Goal: Task Accomplishment & Management: Use online tool/utility

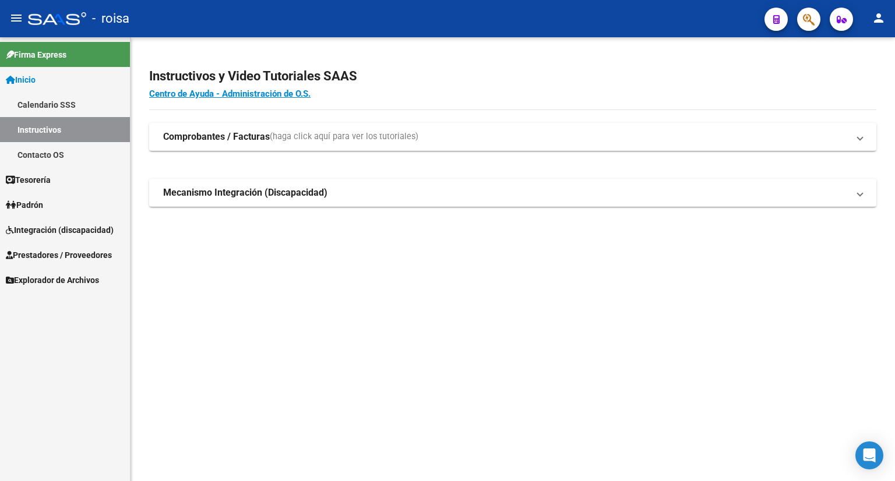
click at [45, 280] on span "Explorador de Archivos" at bounding box center [52, 280] width 93 height 13
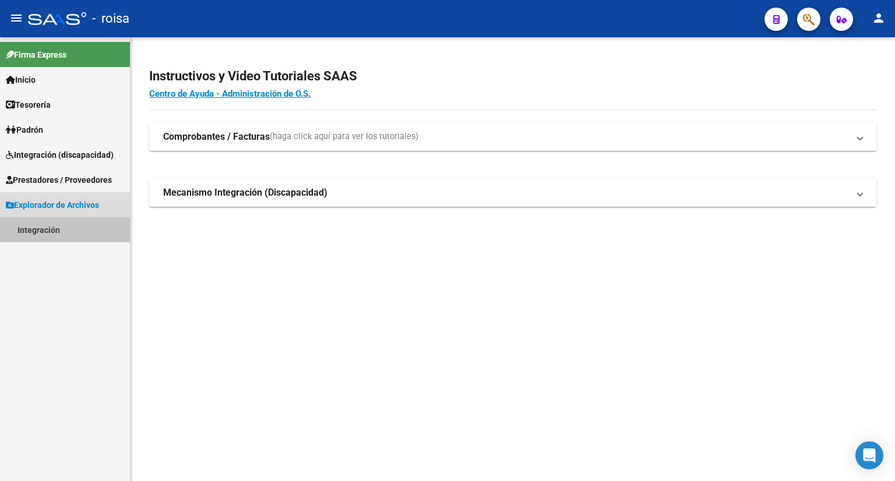
click at [37, 223] on link "Integración" at bounding box center [65, 229] width 130 height 25
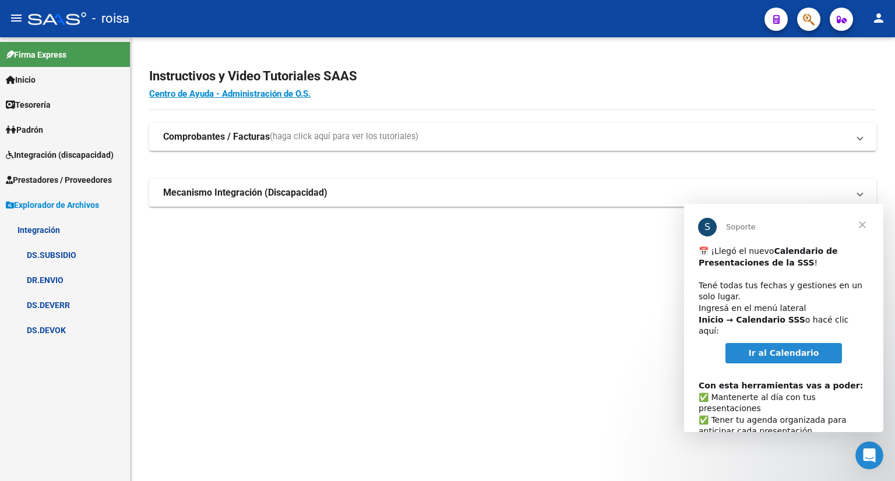
click at [859, 227] on span "Cerrar" at bounding box center [863, 225] width 42 height 42
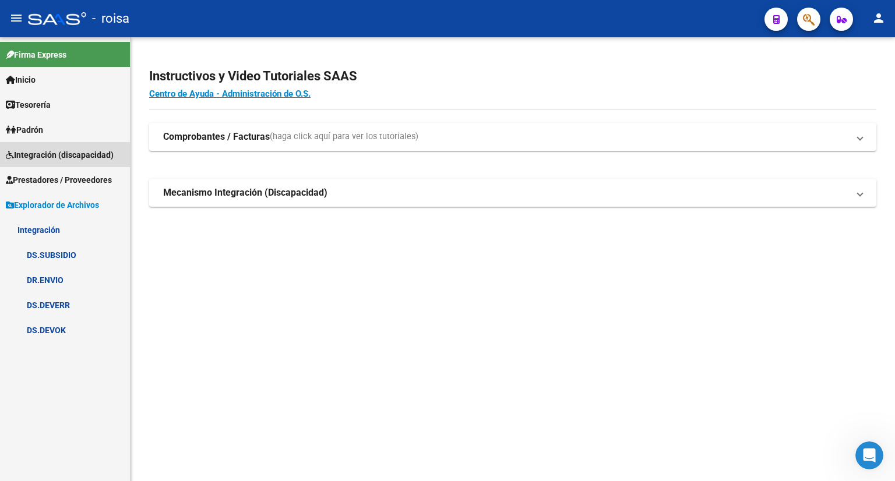
click at [52, 157] on span "Integración (discapacidad)" at bounding box center [60, 155] width 108 height 13
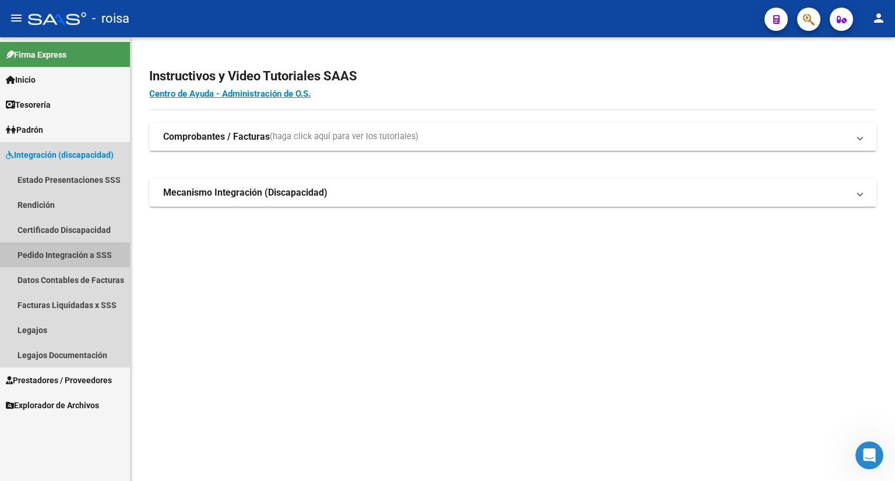
click at [77, 258] on link "Pedido Integración a SSS" at bounding box center [65, 254] width 130 height 25
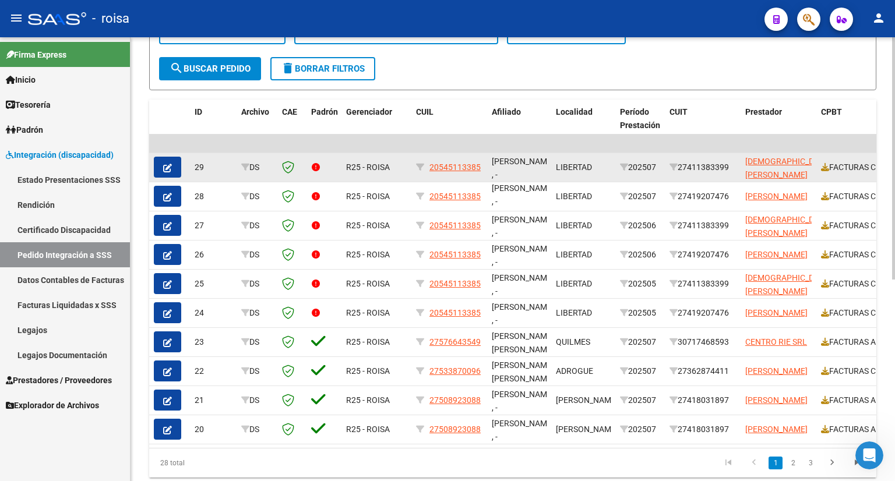
scroll to position [369, 0]
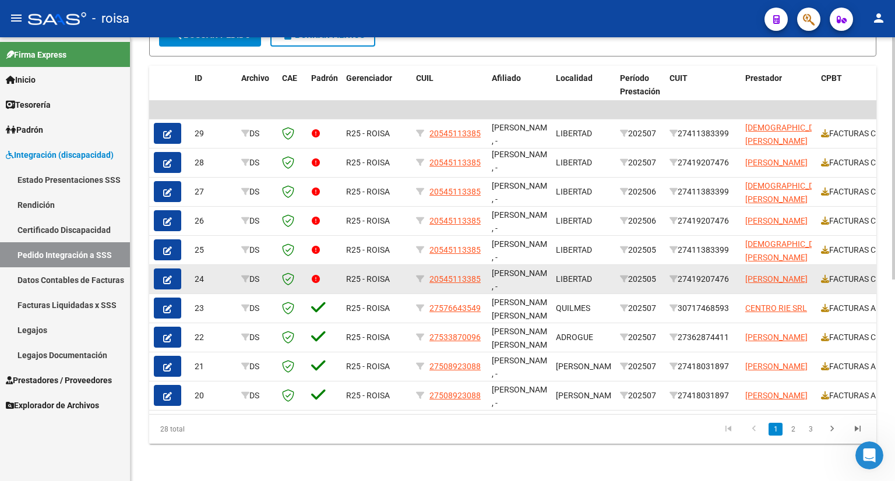
click at [319, 280] on datatable-body-cell at bounding box center [324, 279] width 35 height 29
click at [317, 275] on icon at bounding box center [316, 279] width 8 height 8
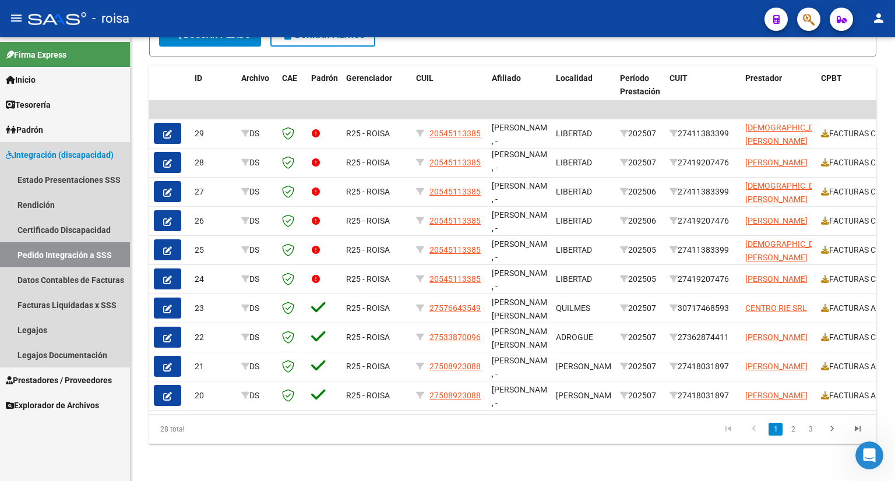
click at [63, 255] on link "Pedido Integración a SSS" at bounding box center [65, 254] width 130 height 25
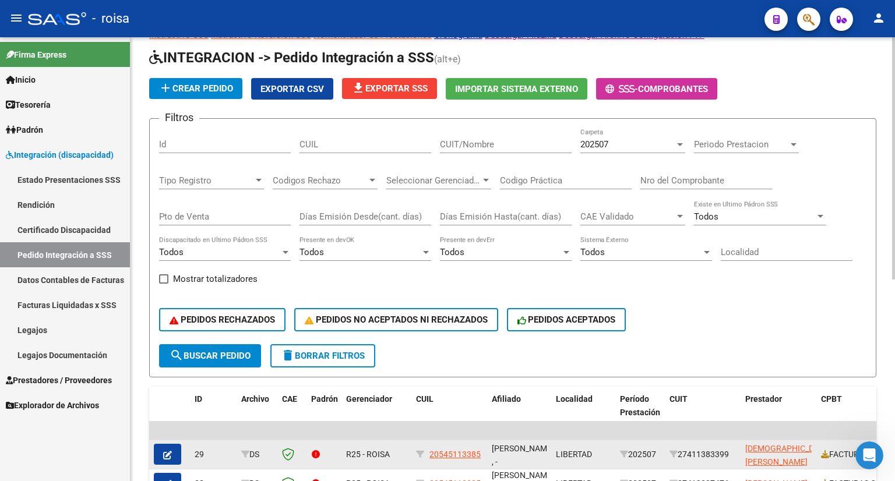
scroll to position [0, 0]
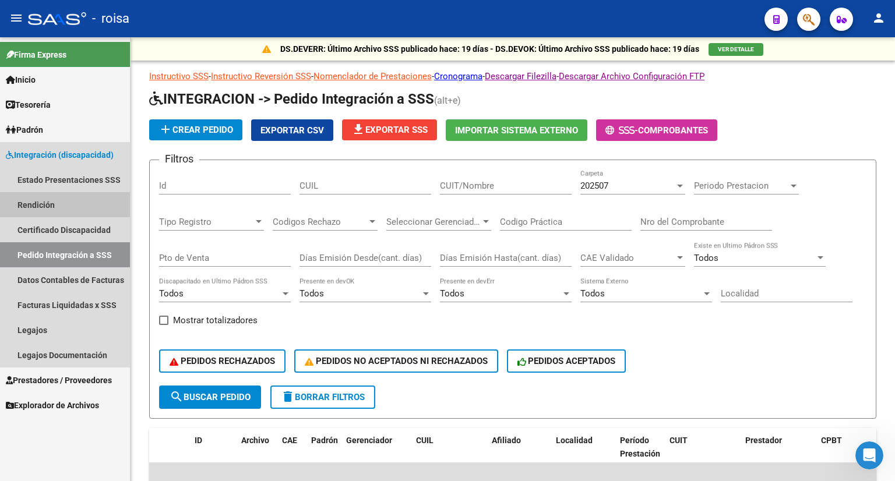
click at [38, 206] on link "Rendición" at bounding box center [65, 204] width 130 height 25
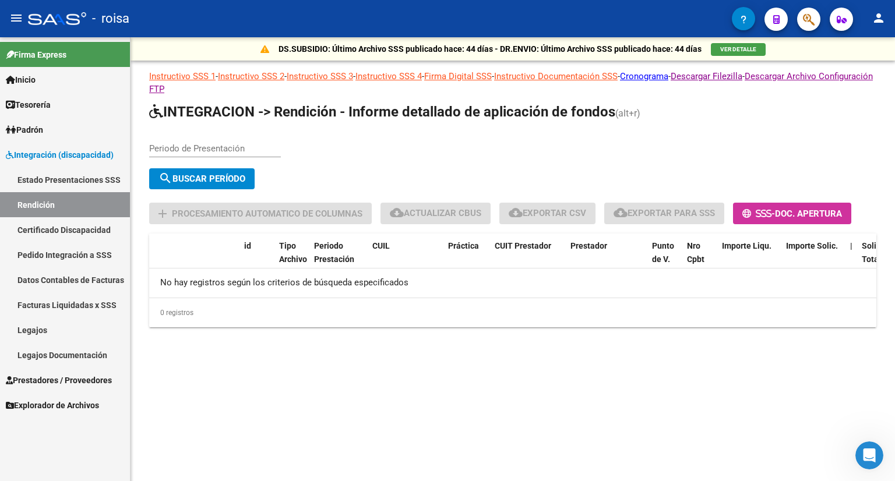
click at [198, 143] on input "Periodo de Presentación" at bounding box center [215, 148] width 132 height 10
type input "-2"
click at [198, 143] on input "-2" at bounding box center [215, 148] width 132 height 10
type input "202507"
click at [193, 174] on span "search Buscar Período" at bounding box center [202, 179] width 87 height 10
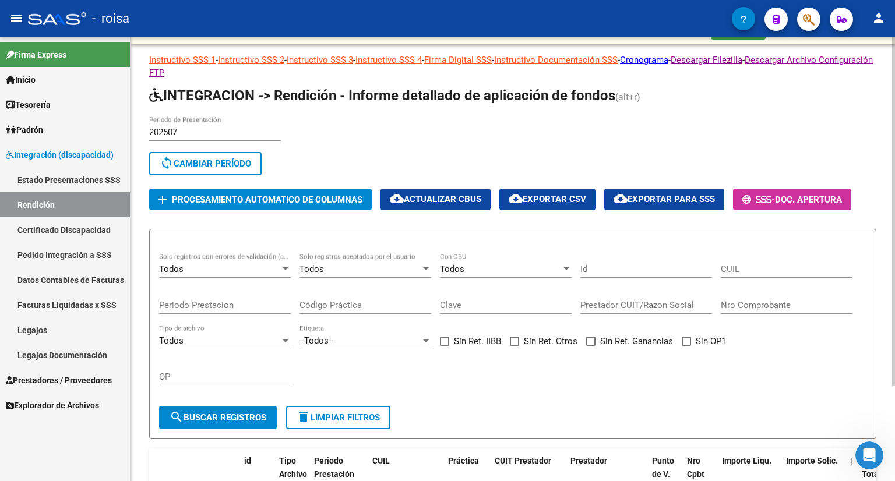
scroll to position [5, 0]
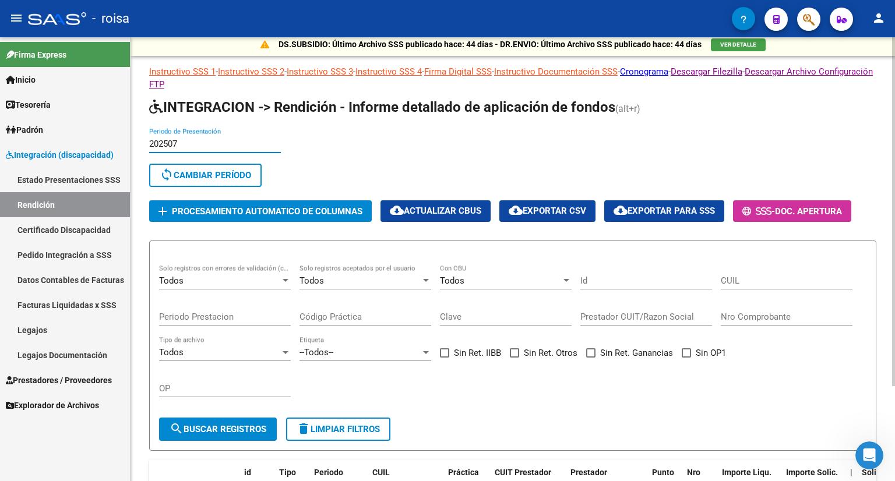
click at [202, 142] on input "202507" at bounding box center [215, 144] width 132 height 10
click at [186, 143] on input "202507" at bounding box center [215, 144] width 132 height 10
click at [168, 136] on div "202507 Periodo de Presentación" at bounding box center [215, 140] width 132 height 25
click at [193, 173] on span "sync Cambiar Período" at bounding box center [206, 175] width 92 height 10
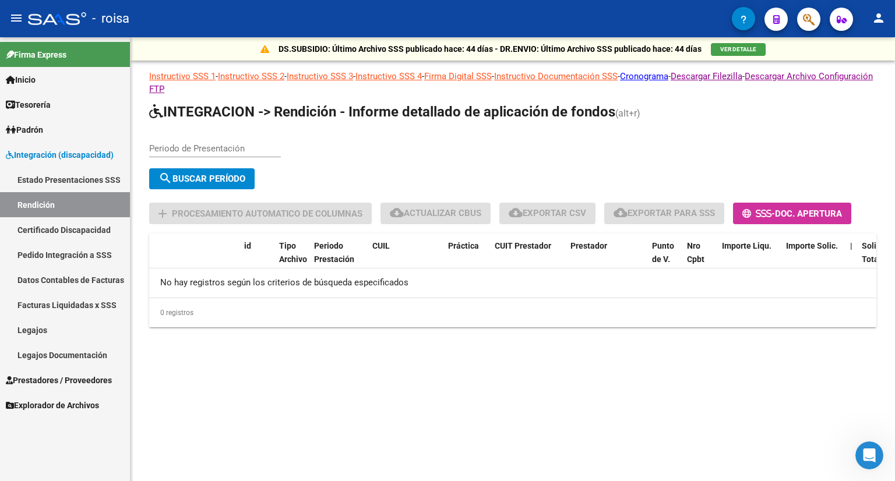
scroll to position [0, 0]
click at [198, 149] on input "Periodo de Presentación" at bounding box center [215, 148] width 132 height 10
type input "0"
type input "202506"
click at [232, 180] on span "search Buscar Período" at bounding box center [202, 179] width 87 height 10
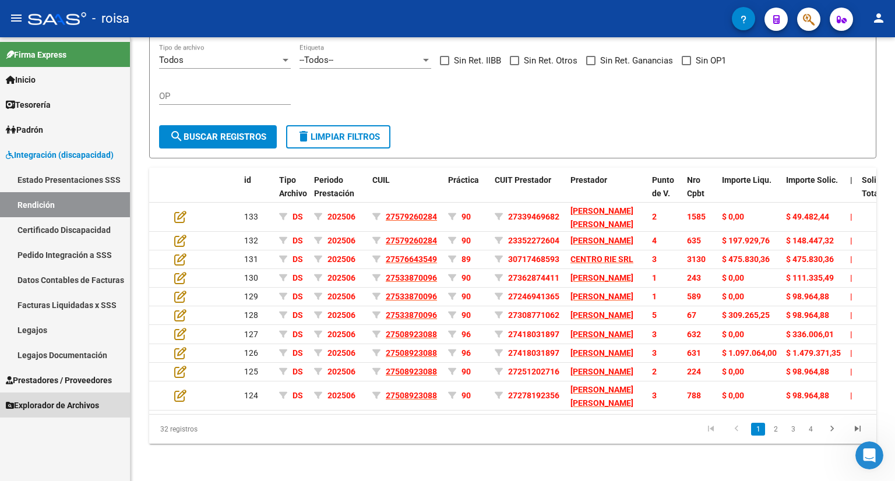
click at [76, 409] on span "Explorador de Archivos" at bounding box center [52, 405] width 93 height 13
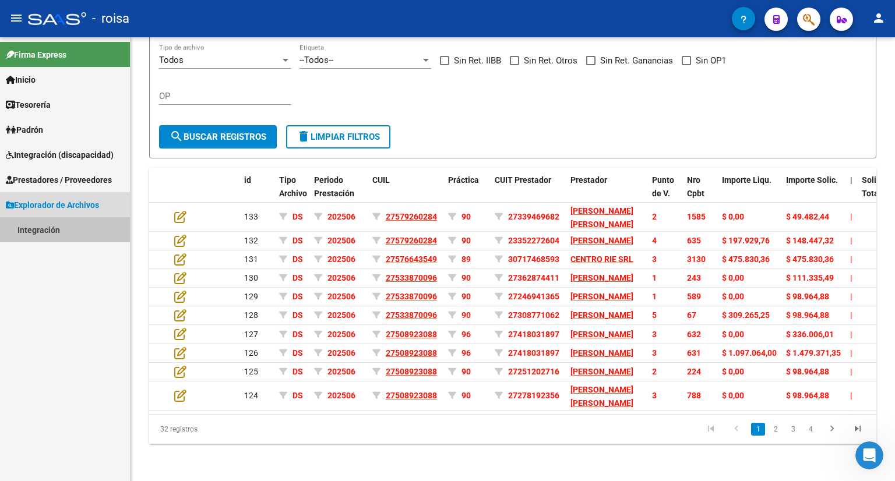
click at [55, 230] on link "Integración" at bounding box center [65, 229] width 130 height 25
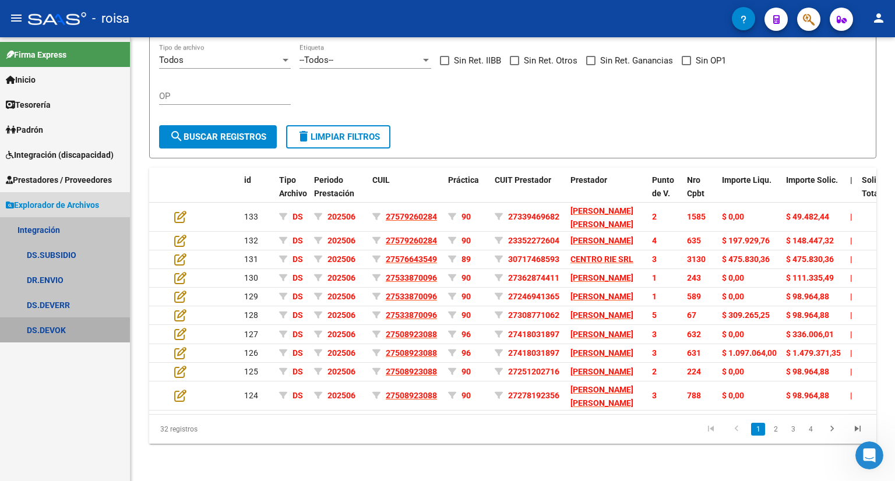
click at [55, 332] on link "DS.DEVOK" at bounding box center [65, 330] width 130 height 25
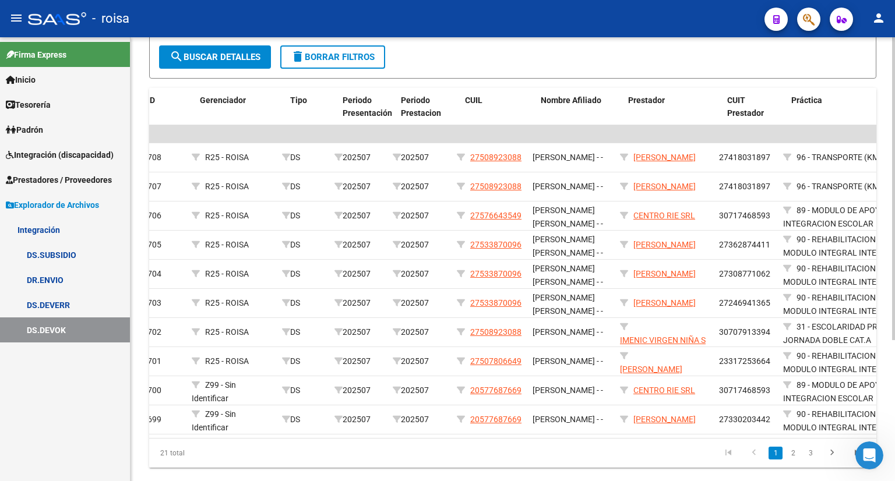
scroll to position [0, 6]
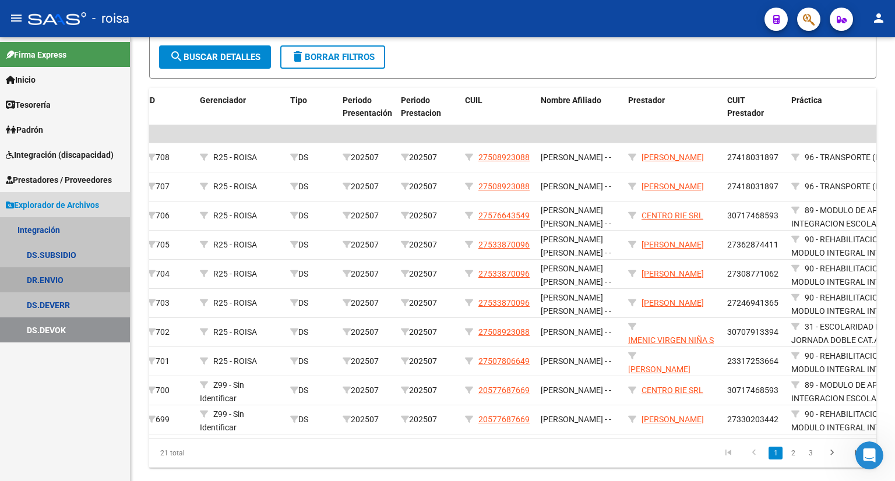
click at [54, 283] on link "DR.ENVIO" at bounding box center [65, 280] width 130 height 25
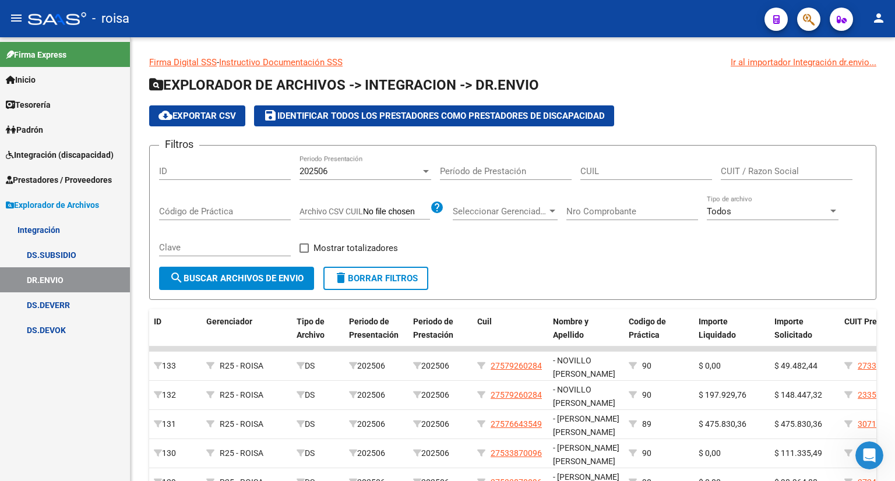
click at [40, 153] on span "Integración (discapacidad)" at bounding box center [60, 155] width 108 height 13
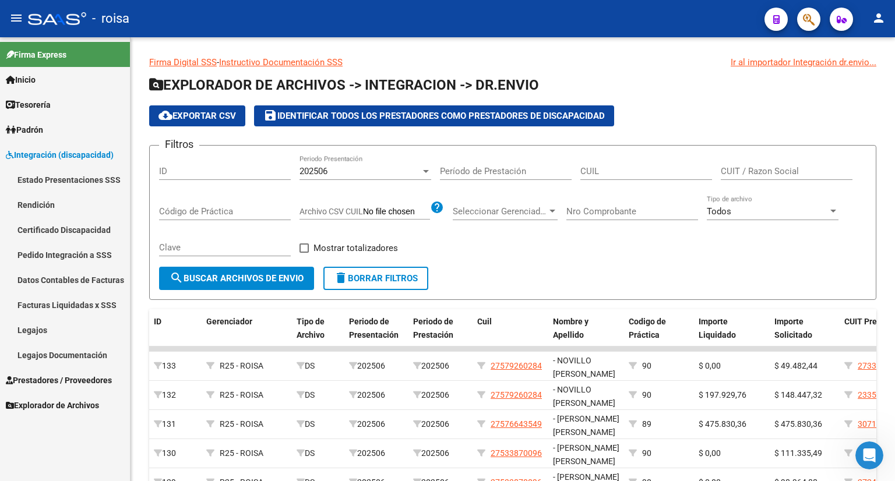
click at [42, 175] on link "Estado Presentaciones SSS" at bounding box center [65, 179] width 130 height 25
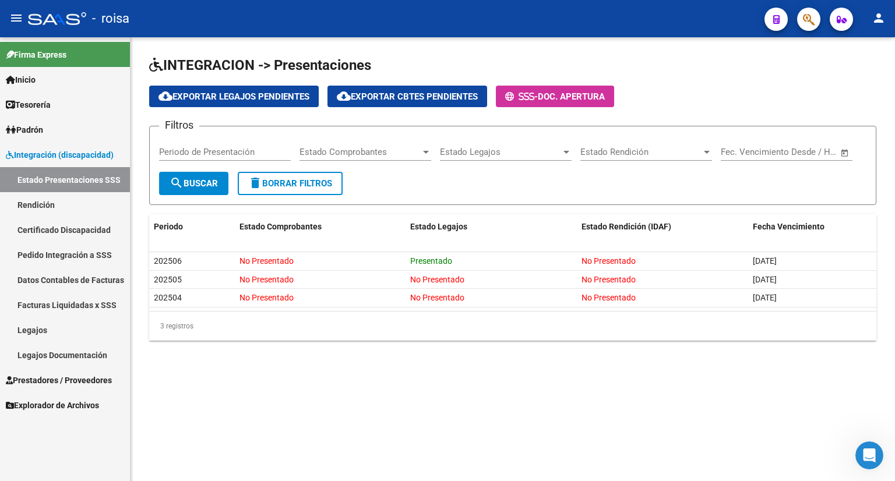
click at [457, 387] on mat-sidenav-content "INTEGRACION -> Presentaciones cloud_download Exportar Legajos Pendientes cloud_…" at bounding box center [513, 259] width 765 height 444
click at [373, 385] on mat-sidenav-content "INTEGRACION -> Presentaciones cloud_download Exportar Legajos Pendientes cloud_…" at bounding box center [513, 259] width 765 height 444
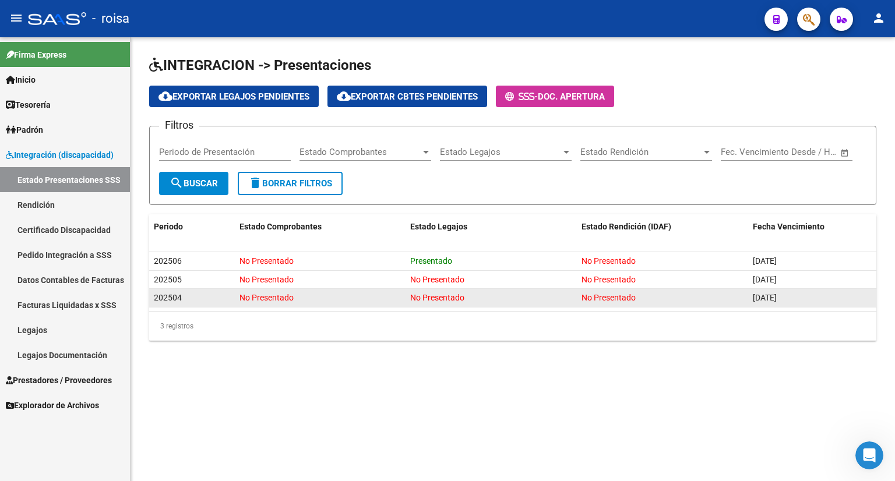
click at [163, 302] on div "202504" at bounding box center [192, 297] width 76 height 13
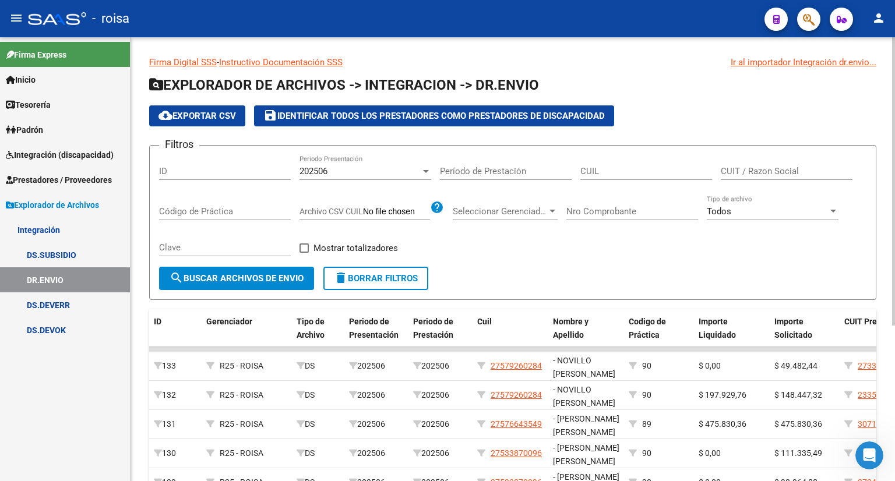
click at [55, 257] on link "DS.SUBSIDIO" at bounding box center [65, 254] width 130 height 25
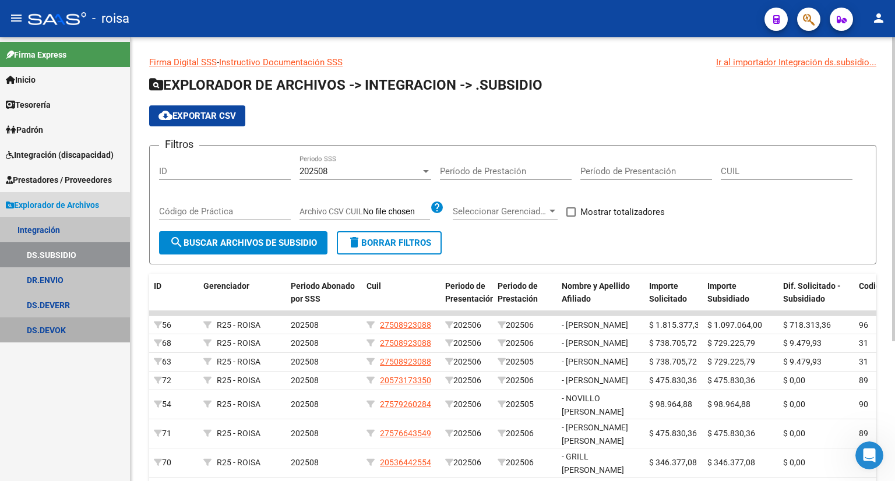
click at [61, 327] on link "DS.DEVOK" at bounding box center [65, 330] width 130 height 25
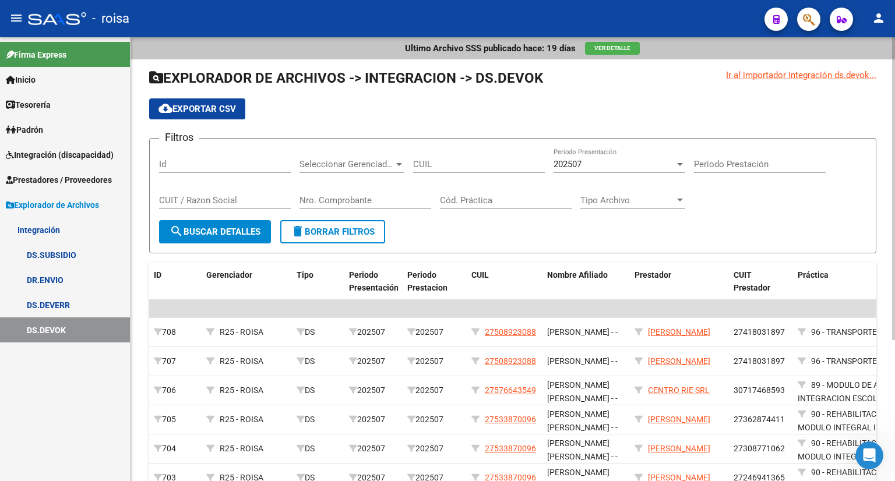
click at [63, 296] on link "DS.DEVERR" at bounding box center [65, 305] width 130 height 25
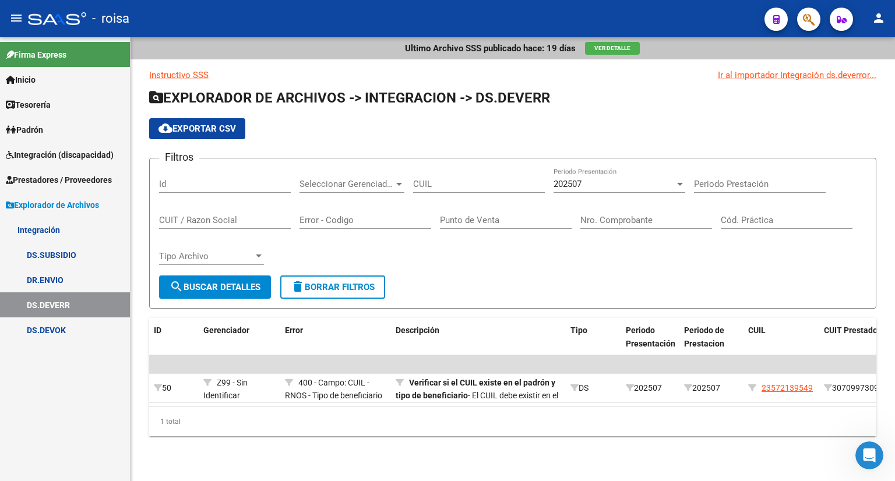
click at [73, 157] on span "Integración (discapacidad)" at bounding box center [60, 155] width 108 height 13
click at [78, 157] on span "Integración (discapacidad)" at bounding box center [60, 155] width 108 height 13
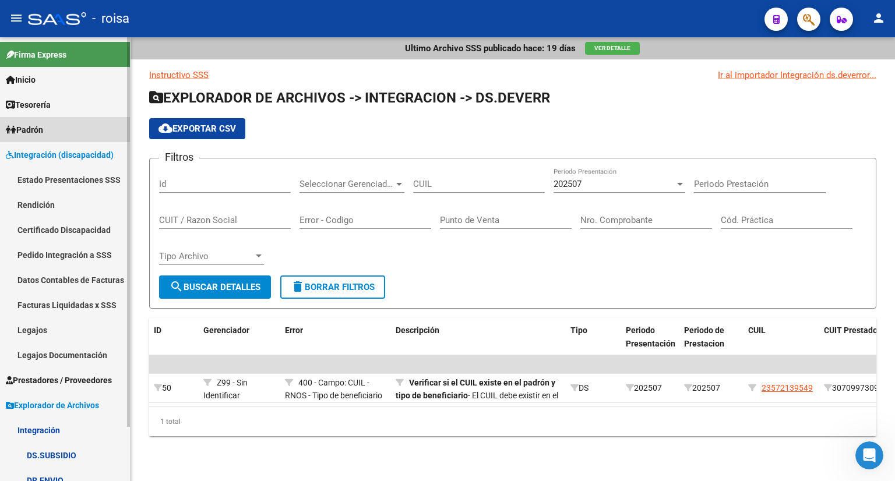
click at [32, 132] on span "Padrón" at bounding box center [24, 130] width 37 height 13
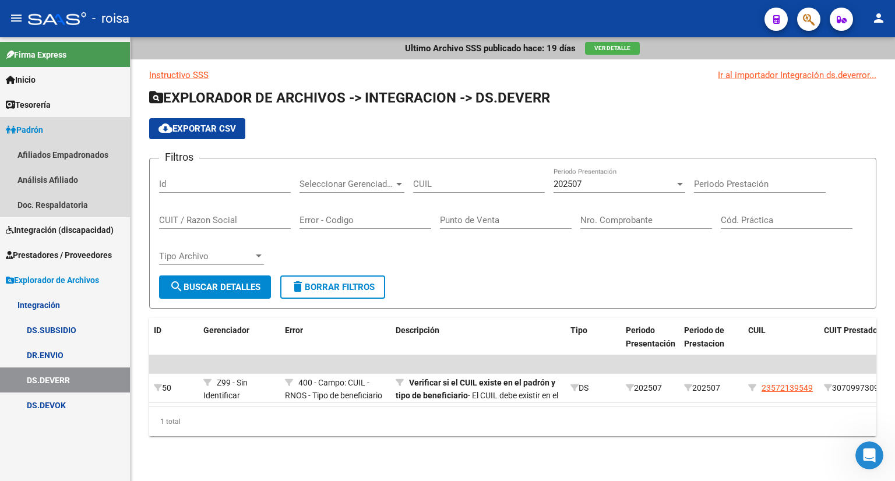
click at [35, 130] on span "Padrón" at bounding box center [24, 130] width 37 height 13
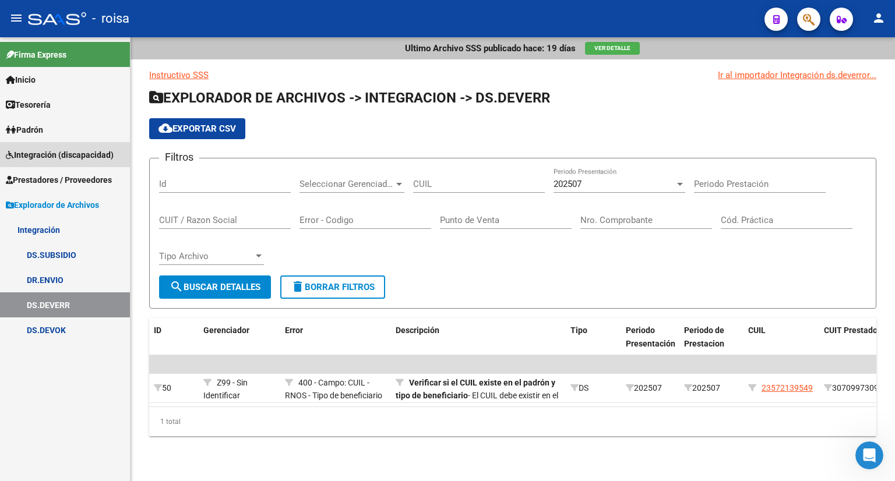
click at [37, 153] on span "Integración (discapacidad)" at bounding box center [60, 155] width 108 height 13
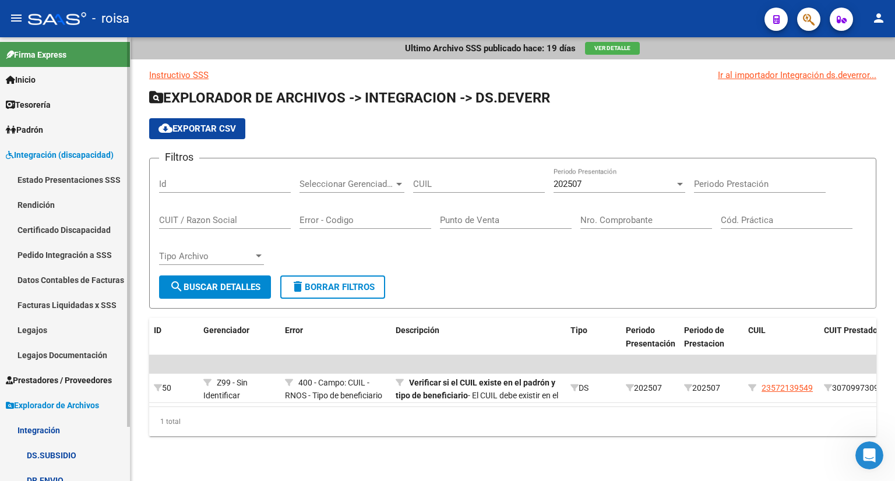
click at [50, 182] on link "Estado Presentaciones SSS" at bounding box center [65, 179] width 130 height 25
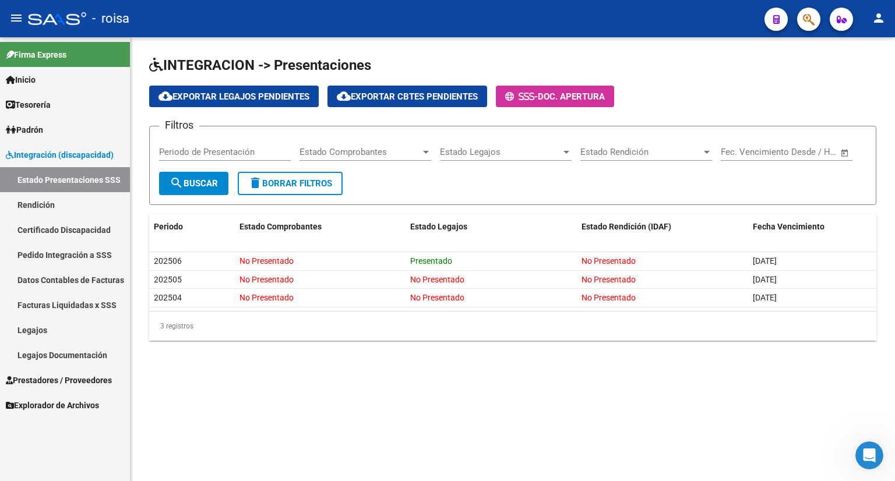
click at [35, 205] on link "Rendición" at bounding box center [65, 204] width 130 height 25
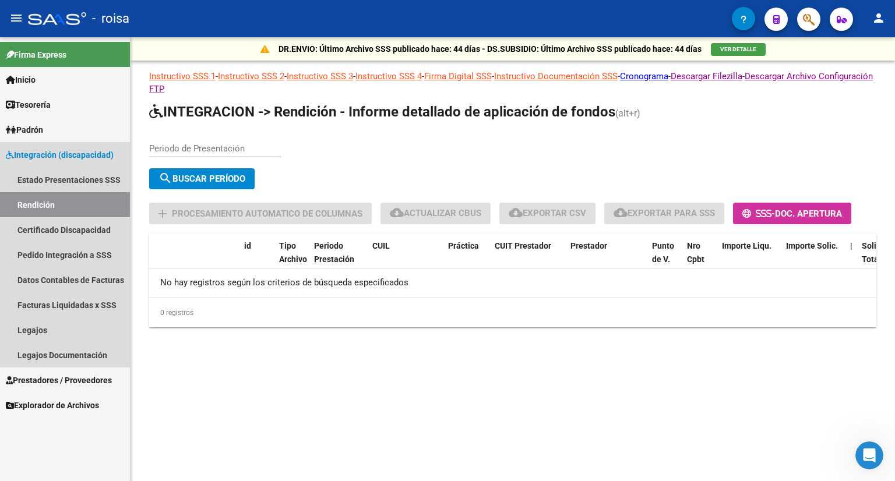
click at [55, 207] on link "Rendición" at bounding box center [65, 204] width 130 height 25
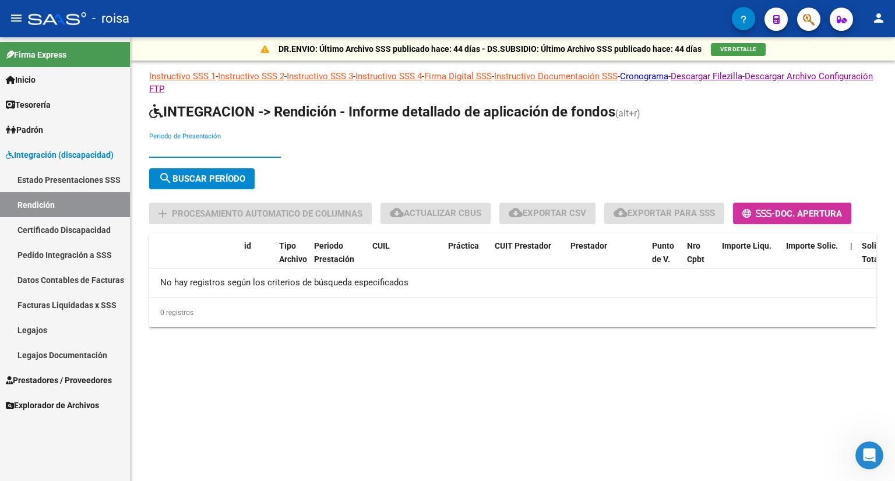
click at [198, 145] on input "Periodo de Presentación" at bounding box center [215, 148] width 132 height 10
type input "202504"
click at [206, 177] on span "search Buscar Período" at bounding box center [202, 179] width 87 height 10
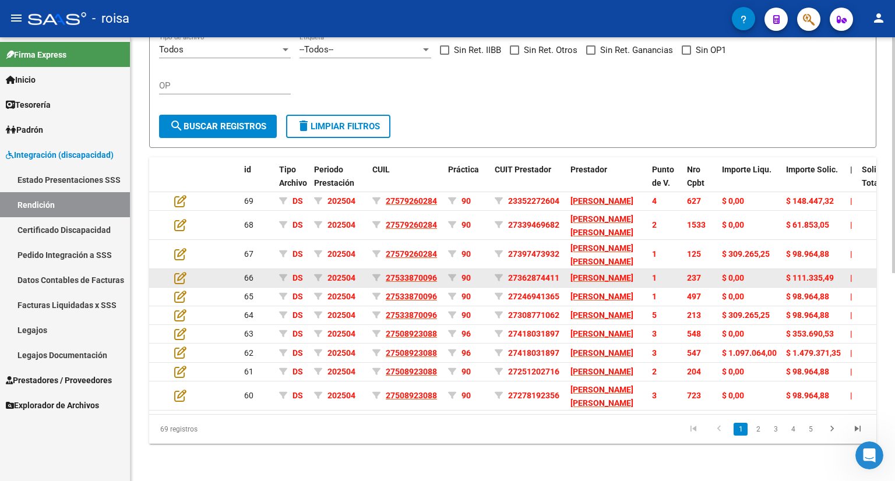
scroll to position [392, 0]
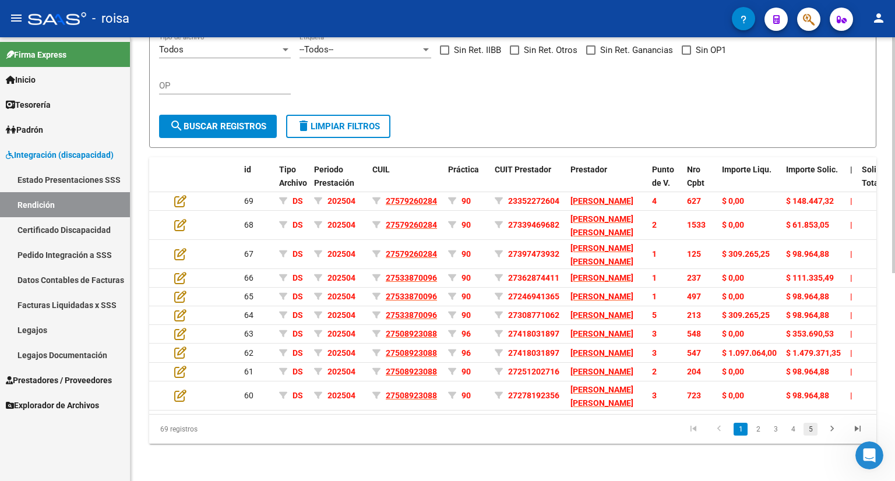
click at [811, 431] on link "5" at bounding box center [811, 429] width 14 height 13
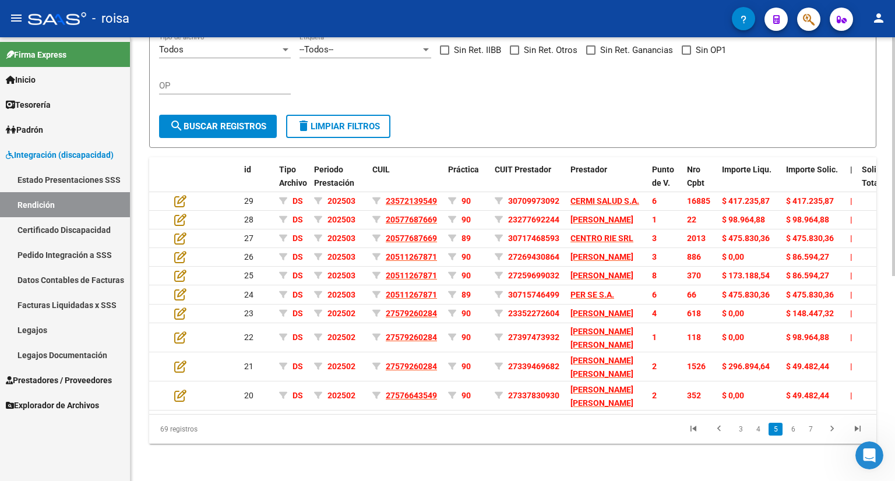
scroll to position [382, 0]
click at [812, 427] on link "7" at bounding box center [811, 429] width 14 height 13
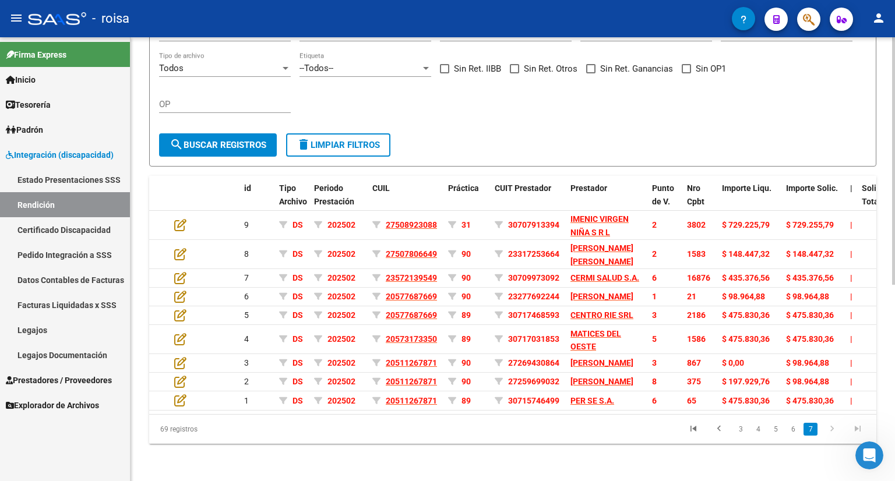
scroll to position [353, 0]
click at [775, 430] on link "5" at bounding box center [776, 429] width 14 height 13
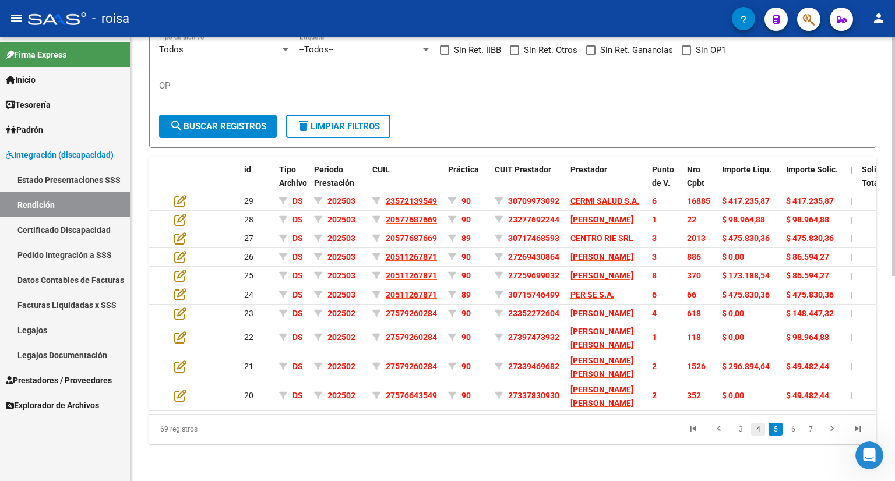
click at [758, 436] on link "4" at bounding box center [758, 429] width 14 height 13
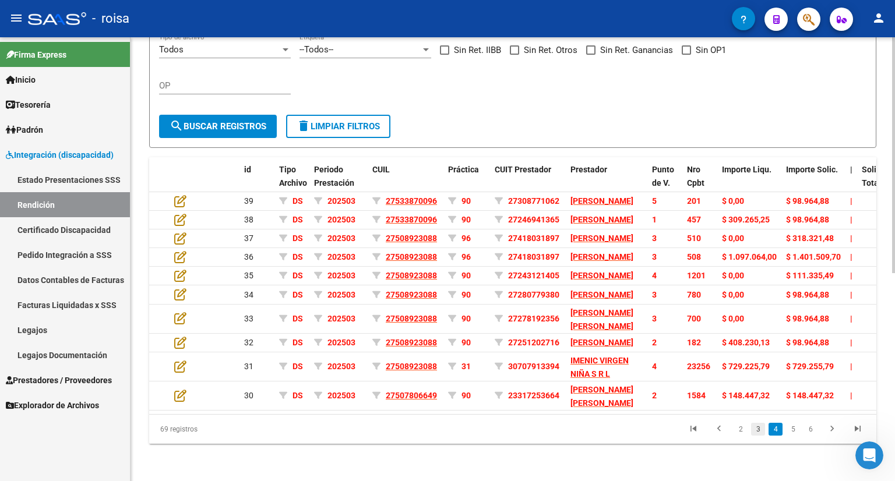
click at [758, 436] on link "3" at bounding box center [758, 429] width 14 height 13
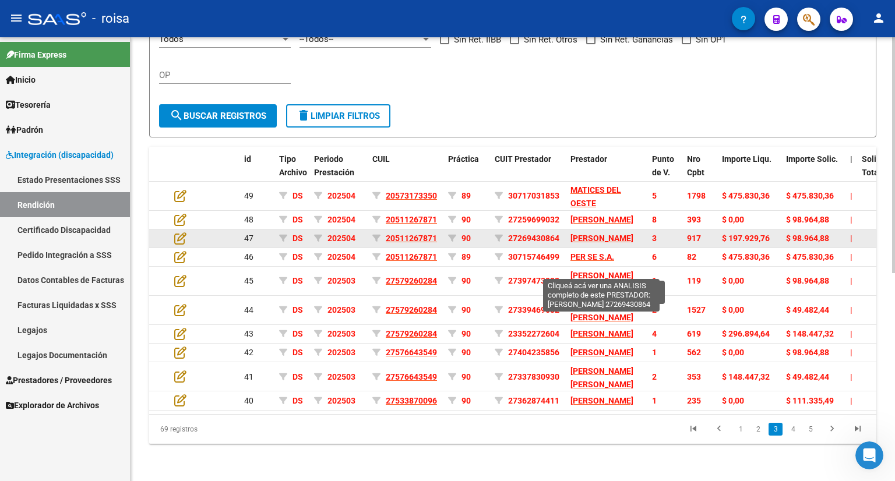
scroll to position [2, 0]
click at [518, 243] on span "27269430864" at bounding box center [533, 238] width 51 height 9
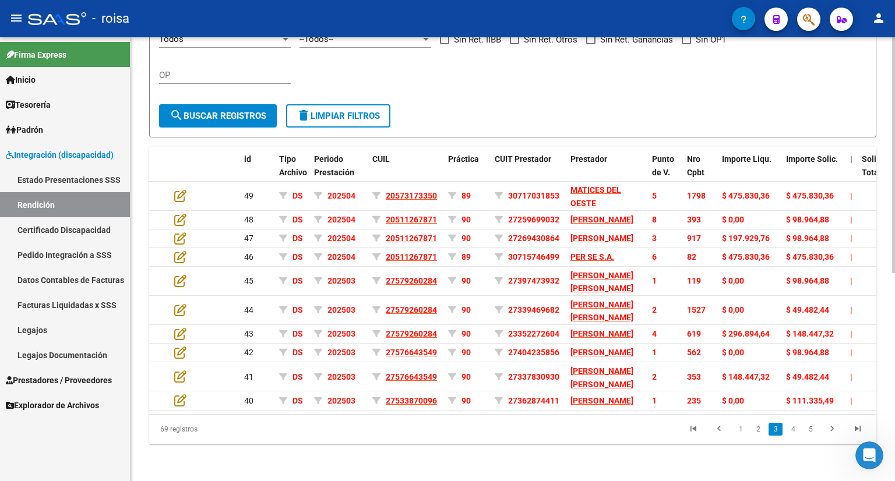
scroll to position [392, 0]
click at [813, 434] on link "5" at bounding box center [811, 429] width 14 height 13
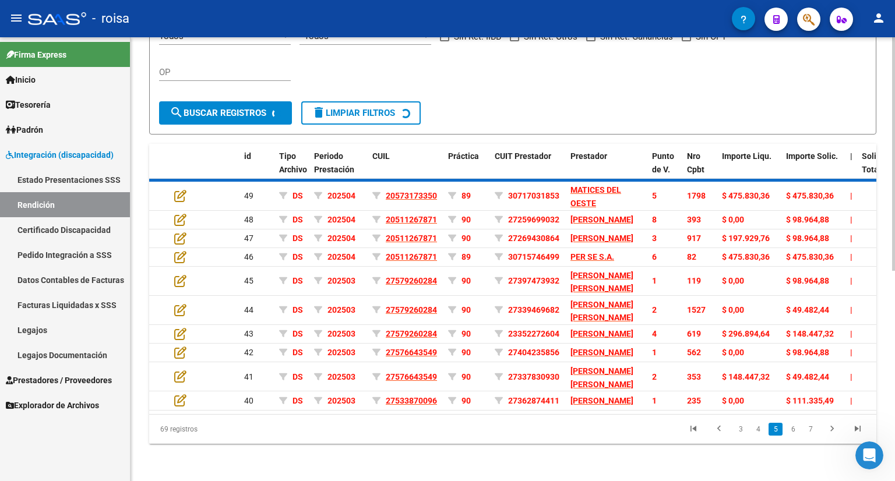
scroll to position [0, 0]
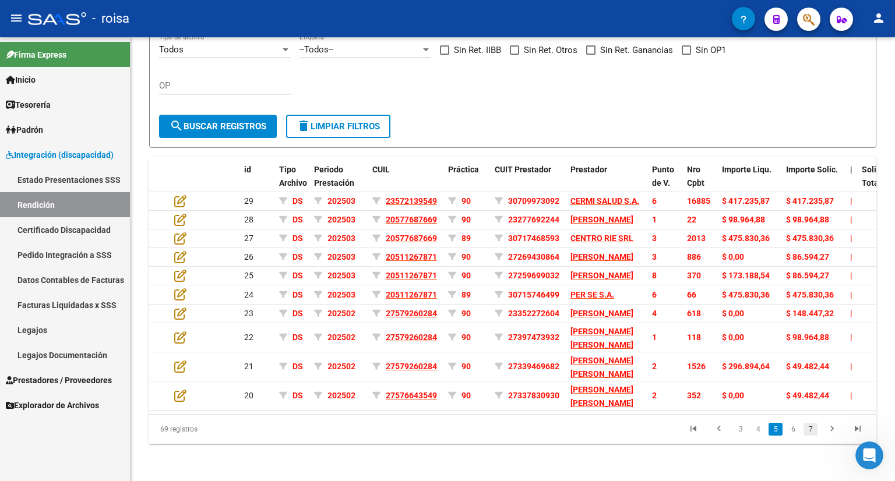
click at [811, 432] on link "7" at bounding box center [811, 429] width 14 height 13
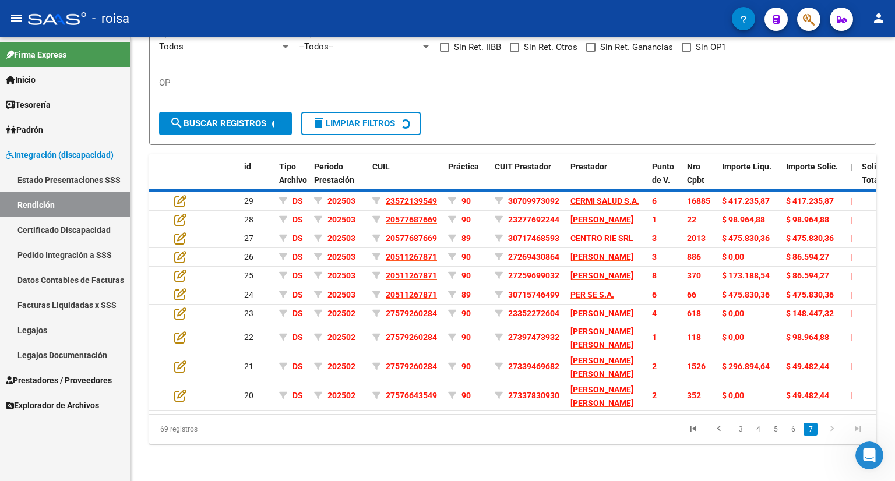
scroll to position [353, 0]
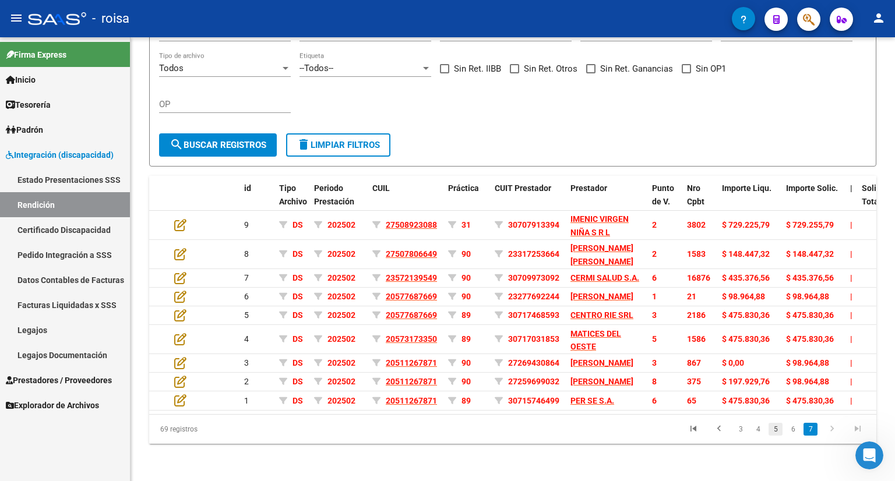
click at [776, 434] on link "5" at bounding box center [776, 429] width 14 height 13
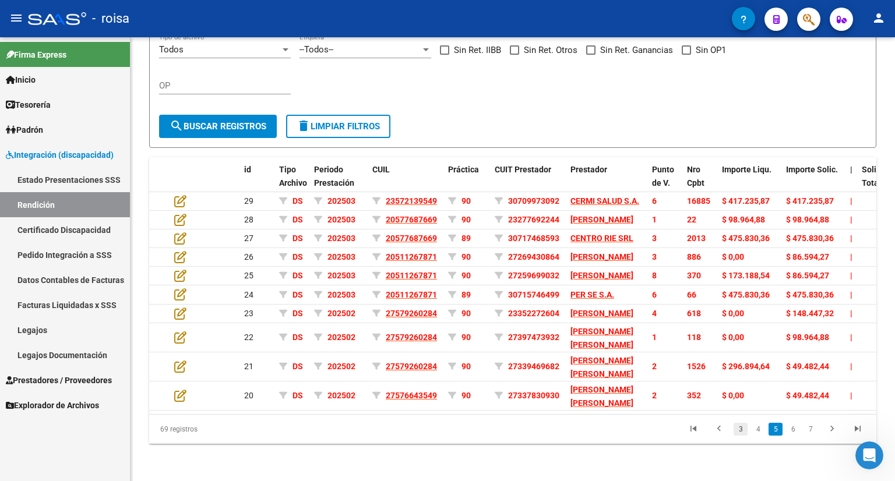
click at [739, 436] on link "3" at bounding box center [741, 429] width 14 height 13
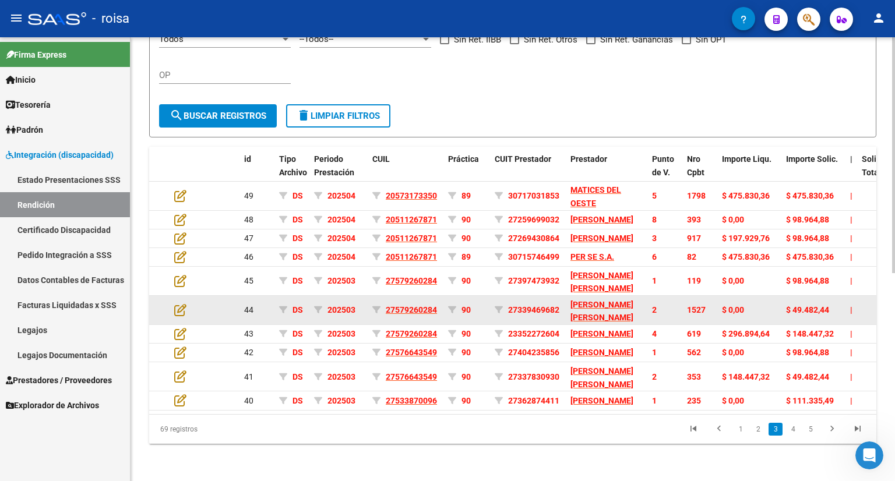
scroll to position [334, 0]
click at [652, 317] on div "2" at bounding box center [665, 310] width 26 height 13
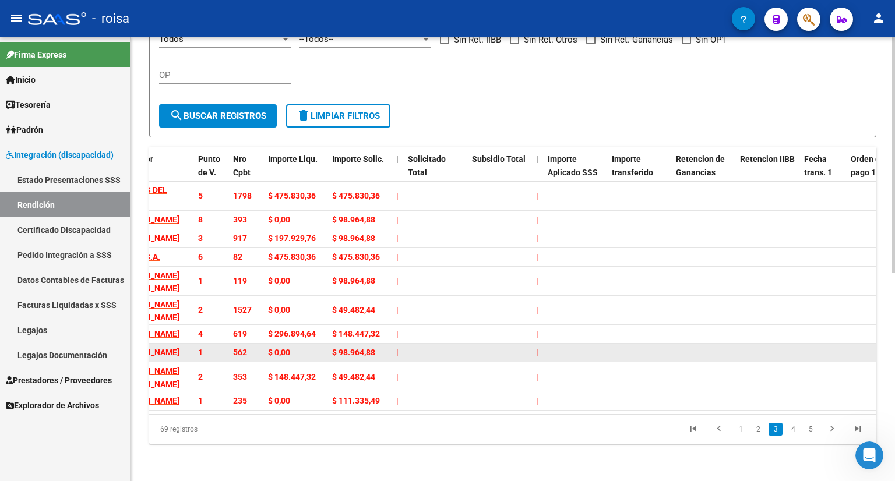
scroll to position [392, 0]
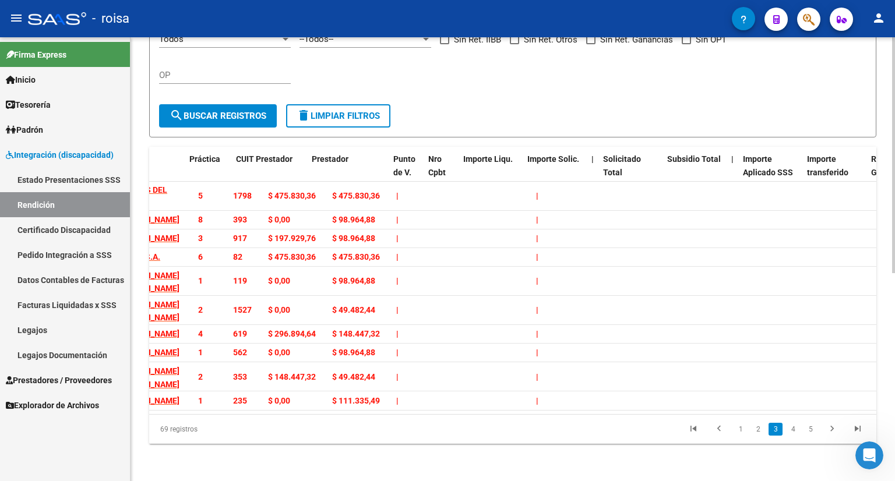
click at [280, 414] on datatable-body "49 DS 202504 20573173350 89 30717031853 MATICES DEL OESTE 5 1798 $ 475.830,36 $…" at bounding box center [512, 298] width 727 height 233
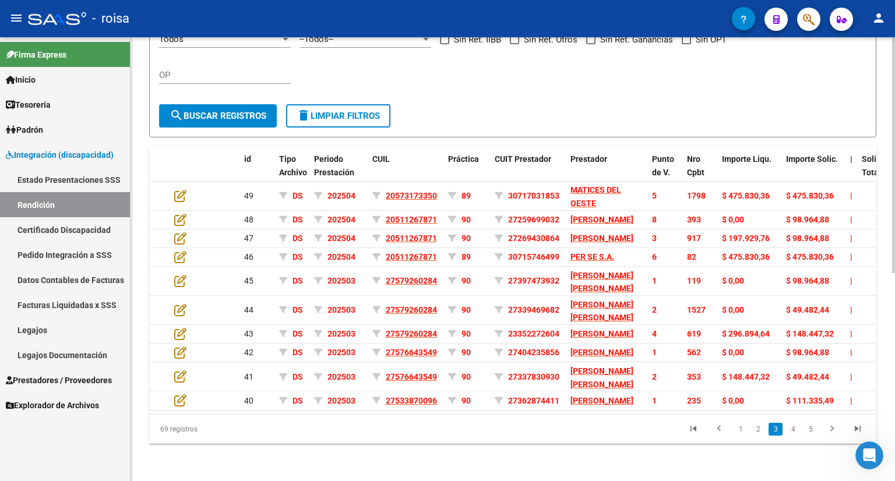
click at [280, 414] on datatable-body "49 DS 202504 20573173350 89 30717031853 MATICES DEL OESTE 5 1798 $ 475.830,36 $…" at bounding box center [512, 298] width 727 height 233
